Goal: Communication & Community: Answer question/provide support

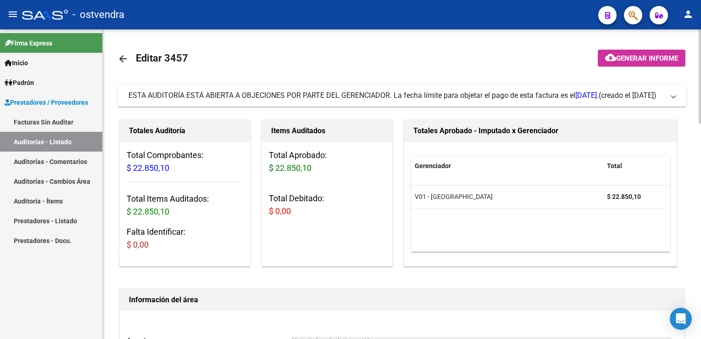
click at [670, 100] on span "ESTA AUDITORÍA ESTÁ ABIERTA A OBJECIONES POR PARTE DEL GERENCIADOR. La fecha lí…" at bounding box center [399, 95] width 543 height 10
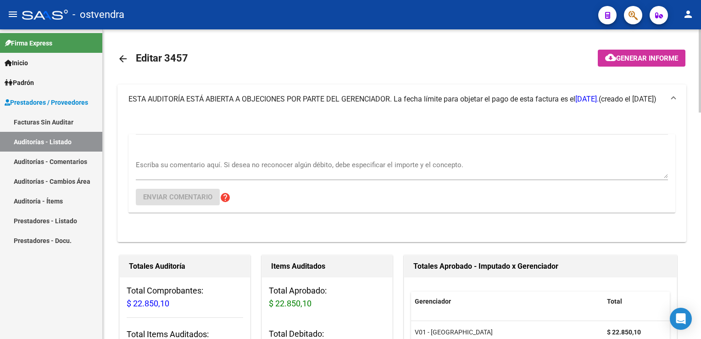
click at [180, 173] on textarea "Escriba su comentario aquí. Si desea no reconocer algún débito, debe especifica…" at bounding box center [402, 169] width 532 height 18
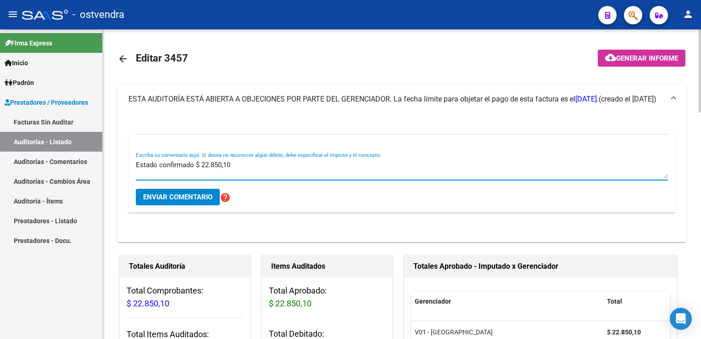
type textarea "Estado confirmado $ 22.850,10"
click at [164, 194] on span "Enviar comentario" at bounding box center [177, 197] width 69 height 8
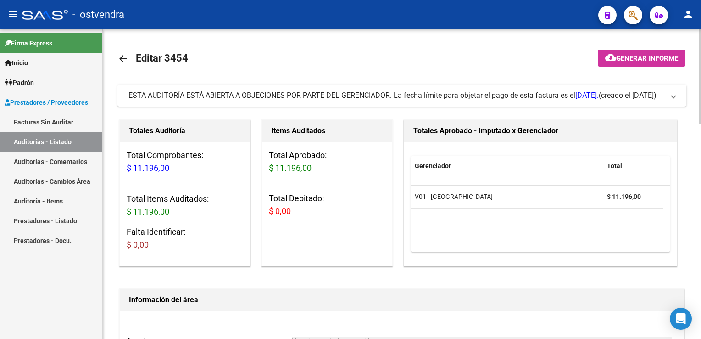
drag, startPoint x: 670, startPoint y: 98, endPoint x: 623, endPoint y: 122, distance: 52.7
click at [670, 98] on span "ESTA AUDITORÍA ESTÁ ABIERTA A OBJECIONES POR PARTE DEL GERENCIADOR. La fecha lí…" at bounding box center [399, 95] width 543 height 10
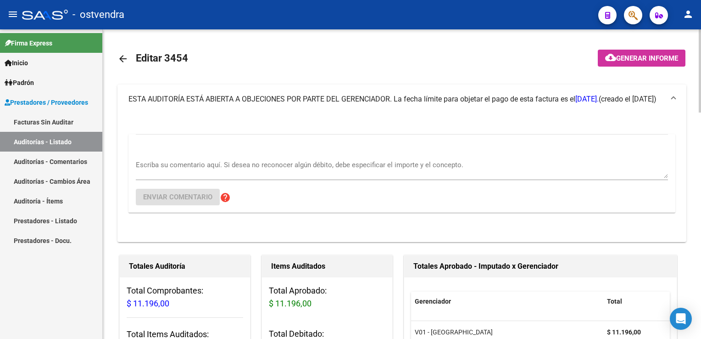
click at [242, 165] on textarea "Escriba su comentario aquí. Si desea no reconocer algún débito, debe especifica…" at bounding box center [402, 169] width 532 height 18
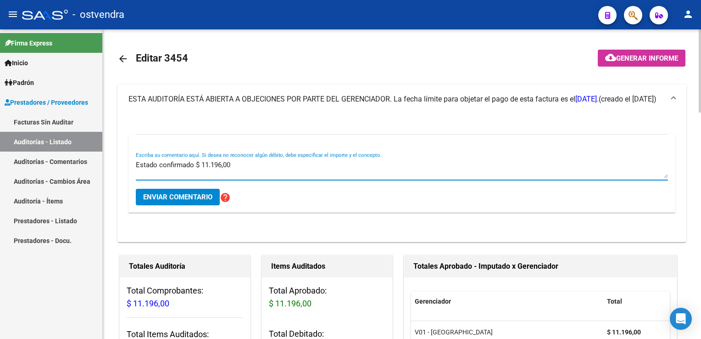
type textarea "Estado confirmado $ 11.196,00"
click at [187, 194] on span "Enviar comentario" at bounding box center [177, 197] width 69 height 8
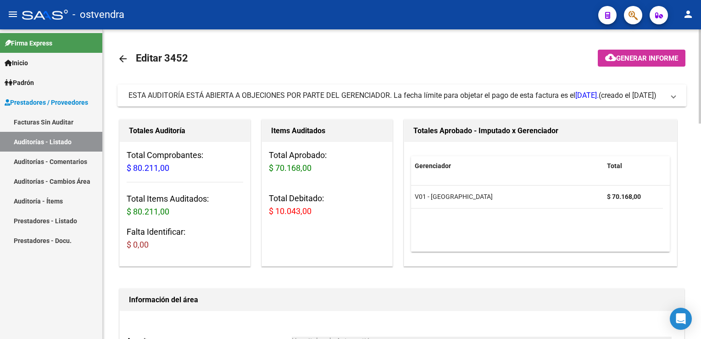
click at [676, 100] on mat-expansion-panel-header "ESTA AUDITORÍA ESTÁ ABIERTA A OBJECIONES POR PARTE DEL GERENCIADOR. La fecha lí…" at bounding box center [401, 95] width 569 height 22
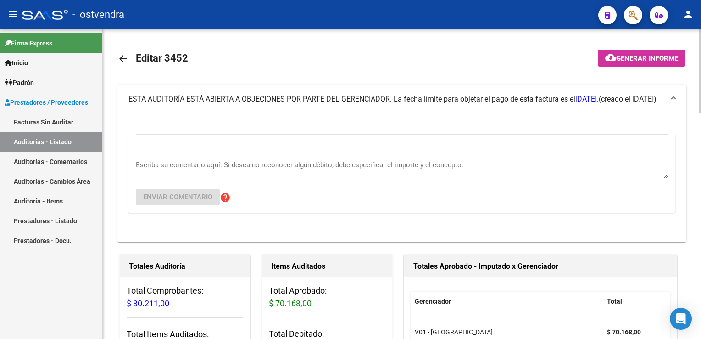
click at [316, 164] on textarea "Escriba su comentario aquí. Si desea no reconocer algún débito, debe especifica…" at bounding box center [402, 169] width 532 height 18
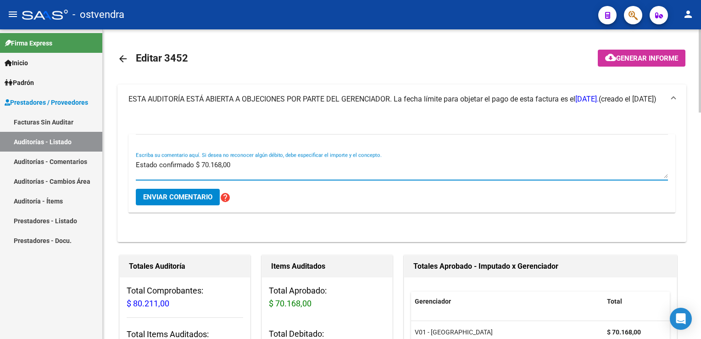
type textarea "Estado confirmado $ 70.168,00"
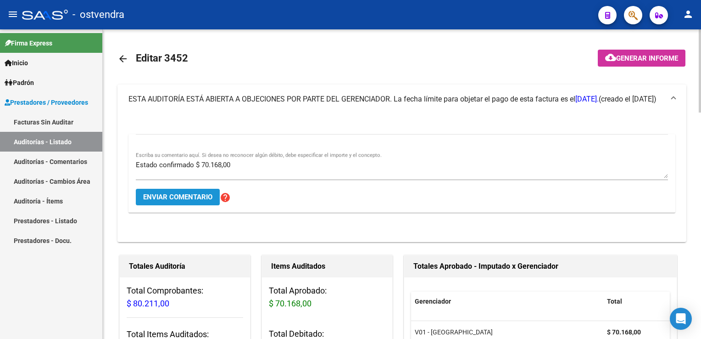
click at [197, 195] on span "Enviar comentario" at bounding box center [177, 197] width 69 height 8
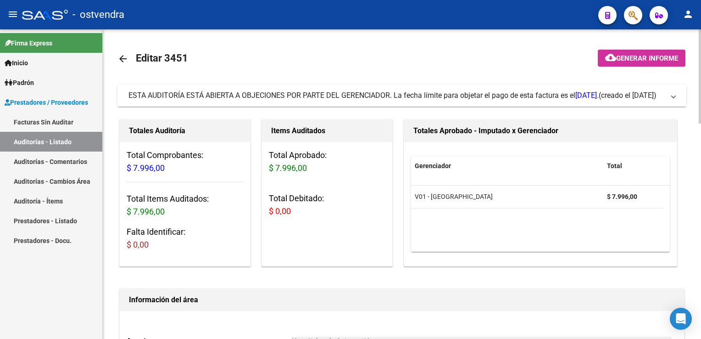
click at [678, 100] on mat-expansion-panel-header "ESTA AUDITORÍA ESTÁ ABIERTA A OBJECIONES POR PARTE DEL GERENCIADOR. La fecha lí…" at bounding box center [401, 95] width 569 height 22
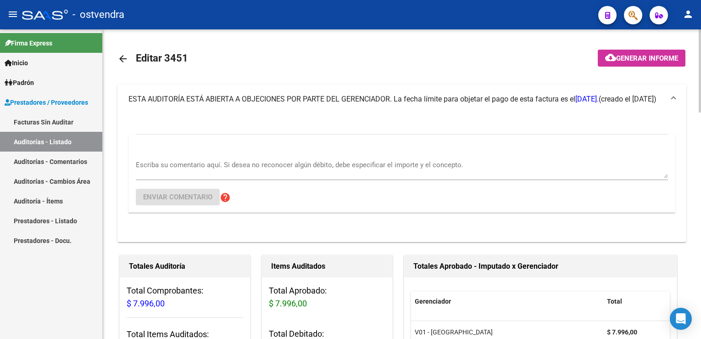
click at [251, 165] on textarea "Escriba su comentario aquí. Si desea no reconocer algún débito, debe especifica…" at bounding box center [402, 169] width 532 height 18
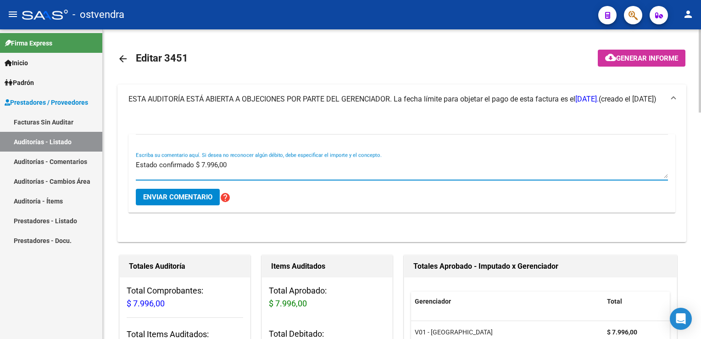
type textarea "Estado confirmado $ 7.996,00"
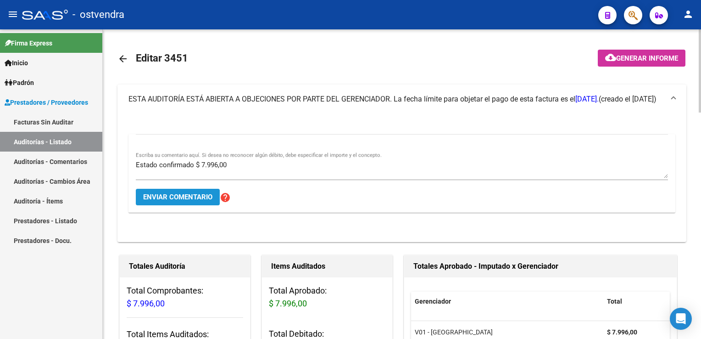
click at [193, 193] on span "Enviar comentario" at bounding box center [177, 197] width 69 height 8
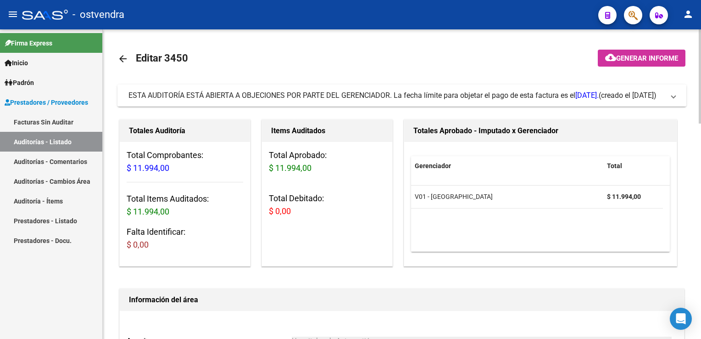
click at [676, 97] on mat-expansion-panel-header "ESTA AUDITORÍA ESTÁ ABIERTA A OBJECIONES POR PARTE DEL GERENCIADOR. La fecha lí…" at bounding box center [401, 95] width 569 height 22
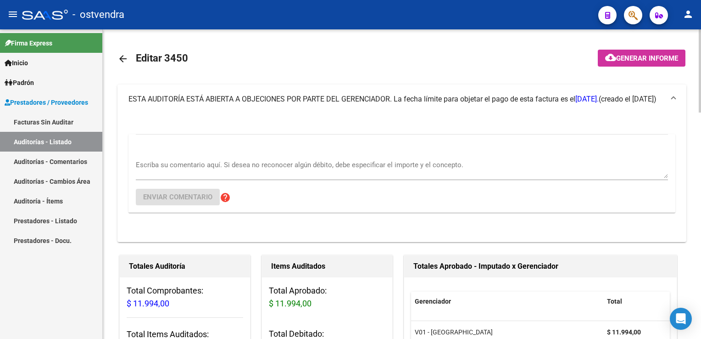
click at [231, 161] on textarea "Escriba su comentario aquí. Si desea no reconocer algún débito, debe especifica…" at bounding box center [402, 169] width 532 height 18
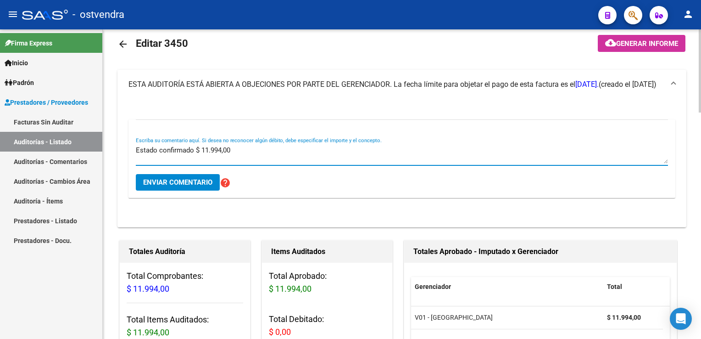
scroll to position [46, 0]
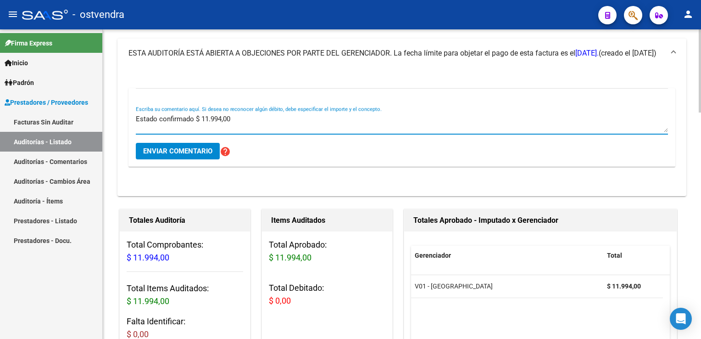
type textarea "Estado confirmado $ 11.994,00"
click at [189, 151] on span "Enviar comentario" at bounding box center [177, 151] width 69 height 8
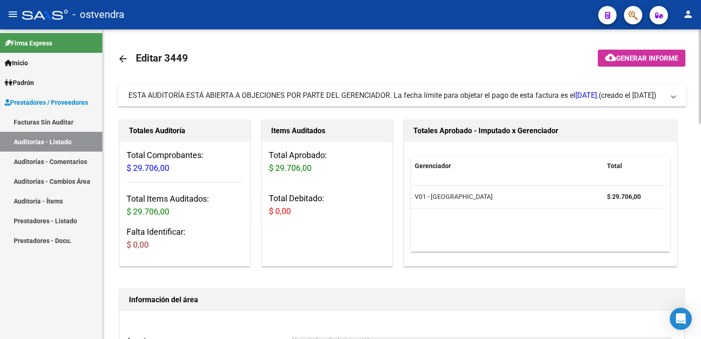
click at [680, 97] on mat-expansion-panel-header "ESTA AUDITORÍA ESTÁ ABIERTA A OBJECIONES POR PARTE DEL GERENCIADOR. La fecha lí…" at bounding box center [401, 95] width 569 height 22
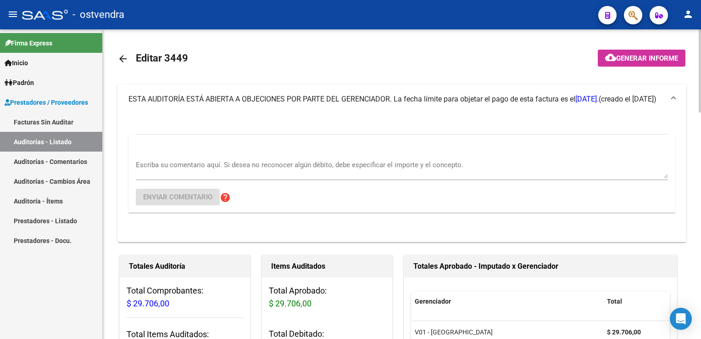
click at [234, 155] on div "Escriba su comentario aquí. Si desea no reconocer algún débito, debe especifica…" at bounding box center [402, 166] width 532 height 28
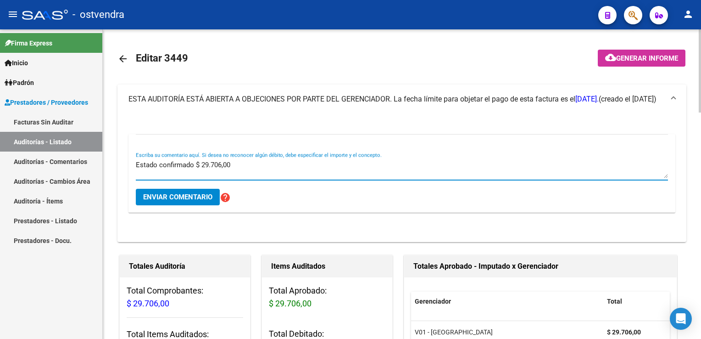
type textarea "Estado confirmado $ 29.706,00"
click at [173, 195] on span "Enviar comentario" at bounding box center [177, 197] width 69 height 8
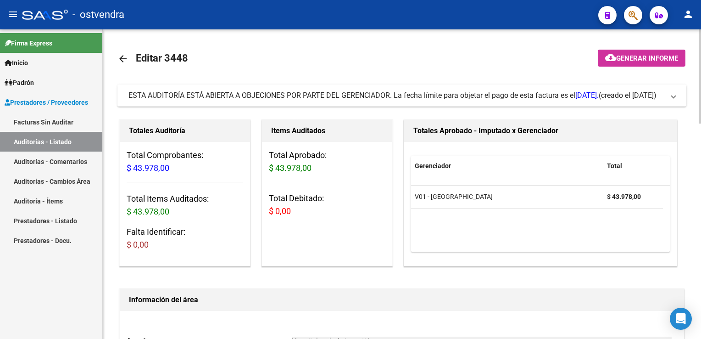
click at [675, 98] on span at bounding box center [674, 95] width 4 height 10
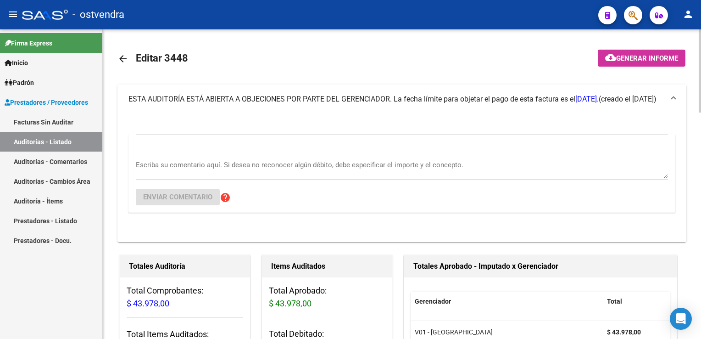
click at [162, 164] on textarea "Escriba su comentario aquí. Si desea no reconocer algún débito, debe especifica…" at bounding box center [402, 169] width 532 height 18
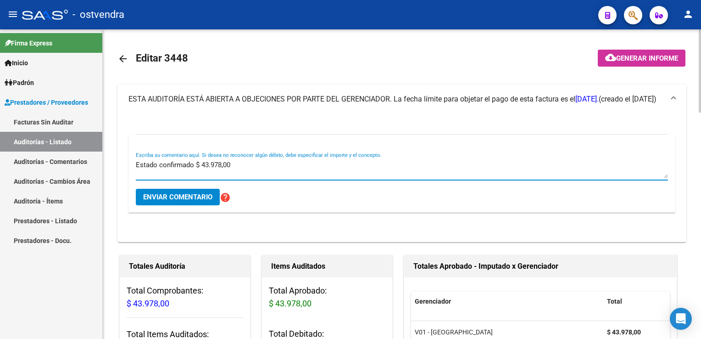
type textarea "Estado confirmado $ 43.978,00"
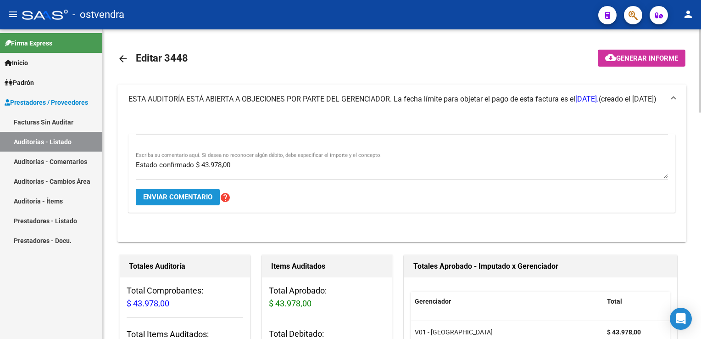
click at [151, 194] on span "Enviar comentario" at bounding box center [177, 197] width 69 height 8
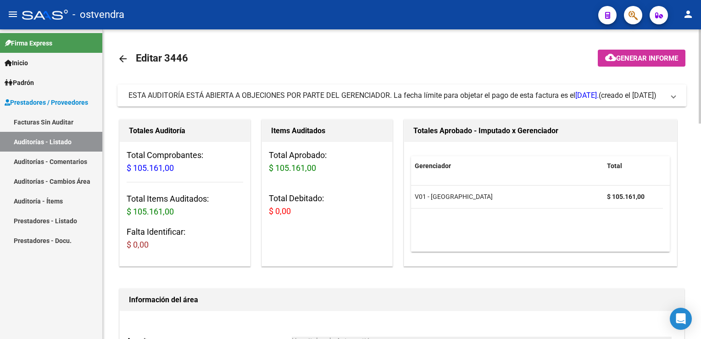
click at [677, 103] on mat-expansion-panel-header "ESTA AUDITORÍA ESTÁ ABIERTA A OBJECIONES POR PARTE DEL GERENCIADOR. La fecha lí…" at bounding box center [401, 95] width 569 height 22
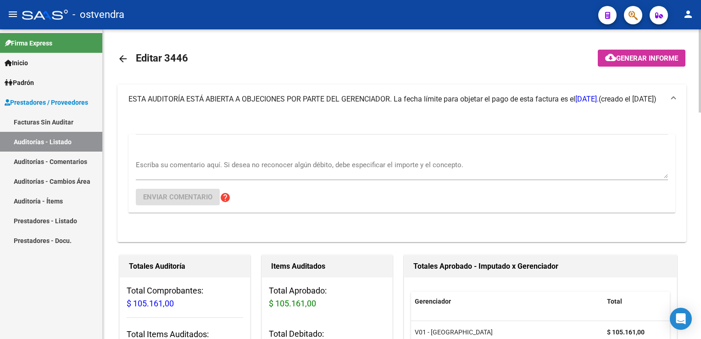
click at [240, 162] on textarea "Escriba su comentario aquí. Si desea no reconocer algún débito, debe especifica…" at bounding box center [402, 169] width 532 height 18
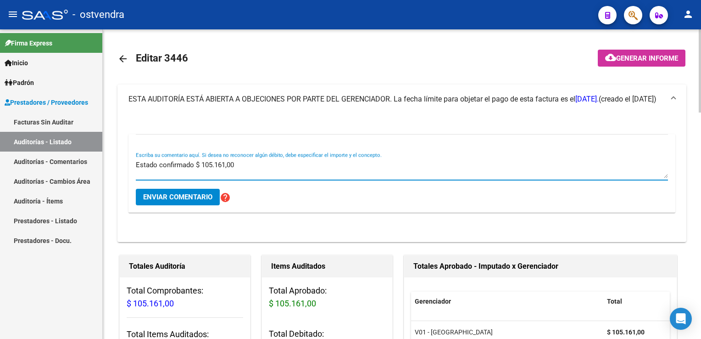
type textarea "Estado confirmado $ 105.161,00"
click at [182, 201] on button "Enviar comentario" at bounding box center [178, 197] width 84 height 17
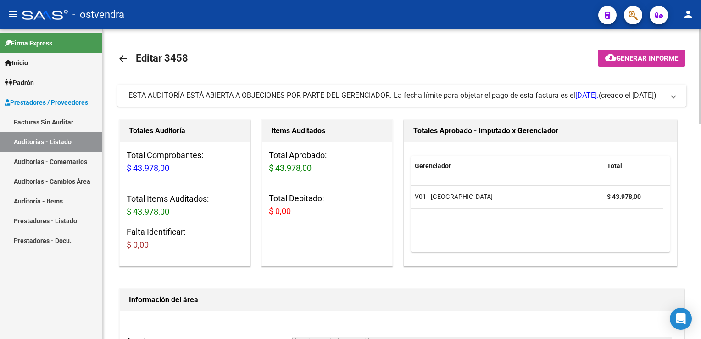
click at [678, 95] on mat-expansion-panel-header "ESTA AUDITORÍA ESTÁ ABIERTA A OBJECIONES POR PARTE DEL GERENCIADOR. La fecha lí…" at bounding box center [401, 95] width 569 height 22
